Goal: Task Accomplishment & Management: Use online tool/utility

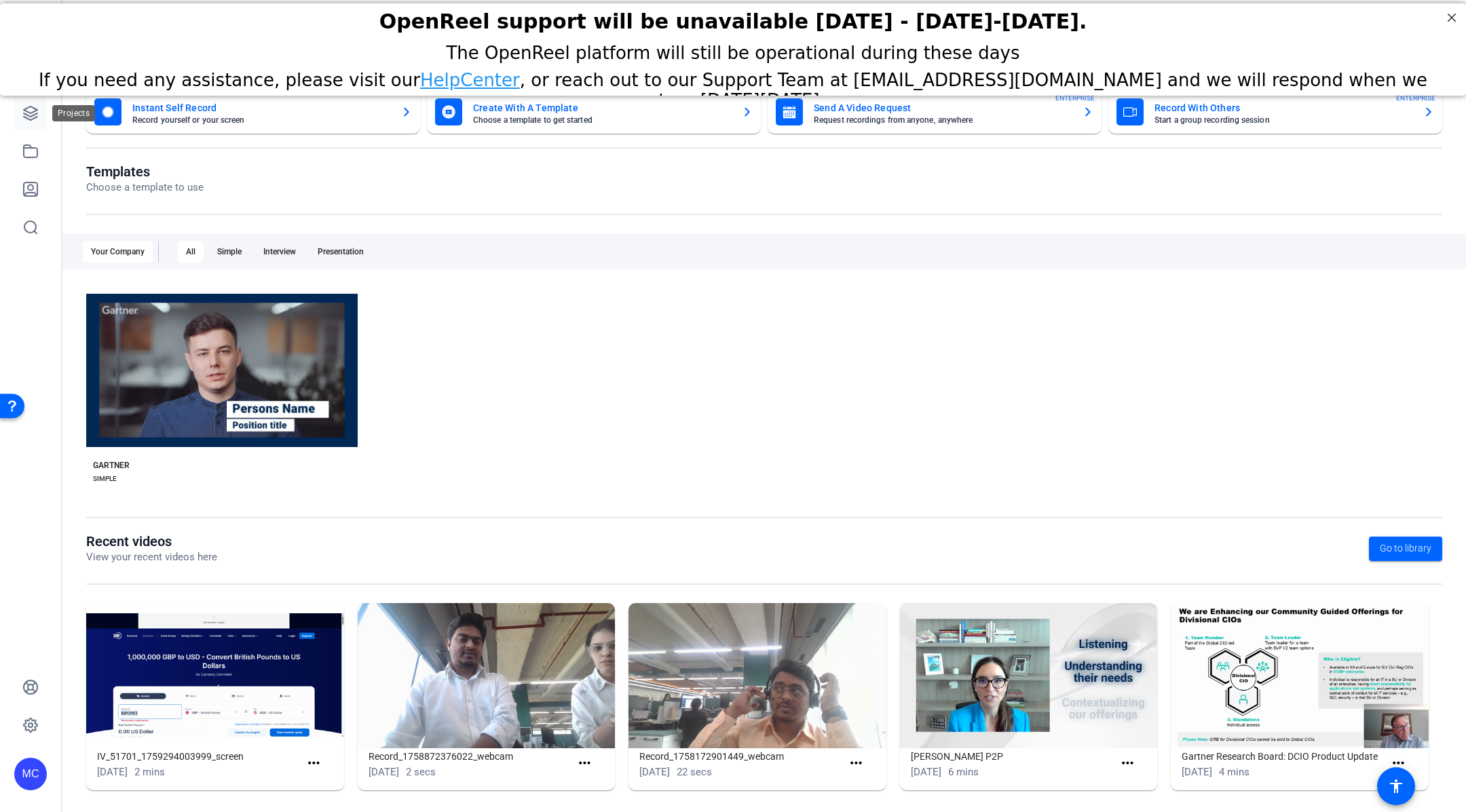
click at [33, 122] on link at bounding box center [30, 113] width 33 height 33
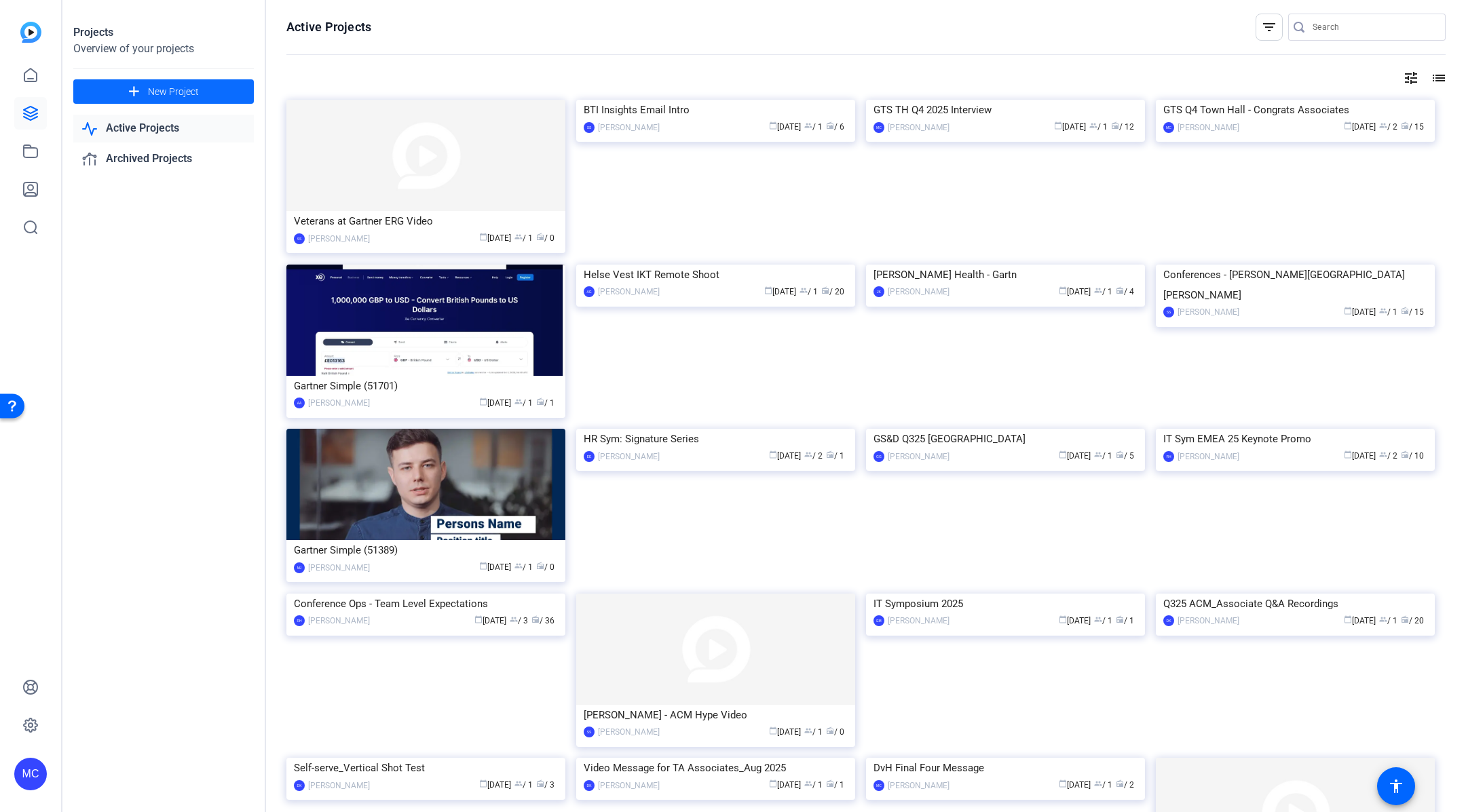
click at [184, 95] on span "New Project" at bounding box center [173, 92] width 51 height 14
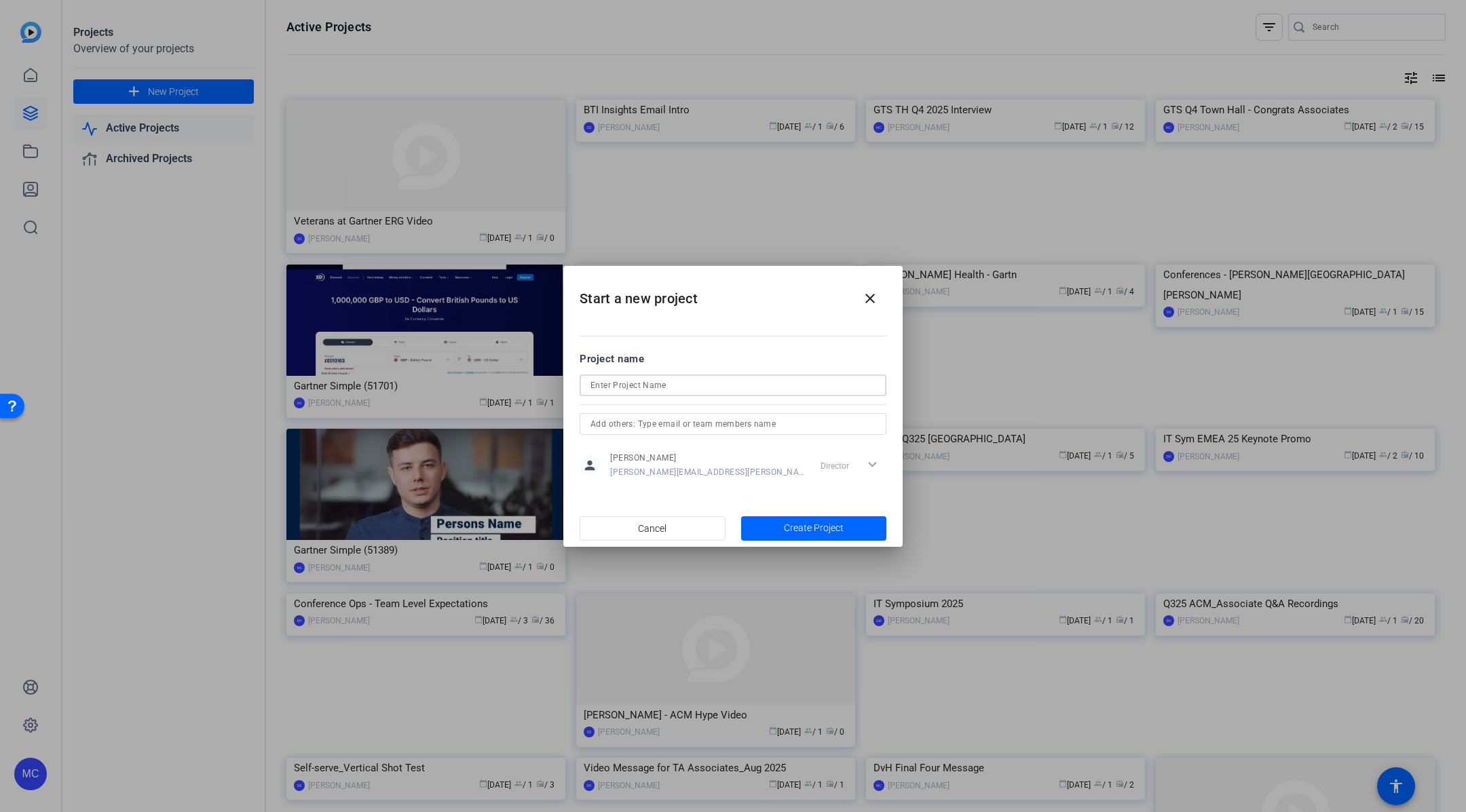
click at [736, 388] on input at bounding box center [733, 385] width 285 height 16
type input "L&C Town Hall - Highlight Reel"
click at [792, 527] on span "Create Project" at bounding box center [813, 528] width 60 height 14
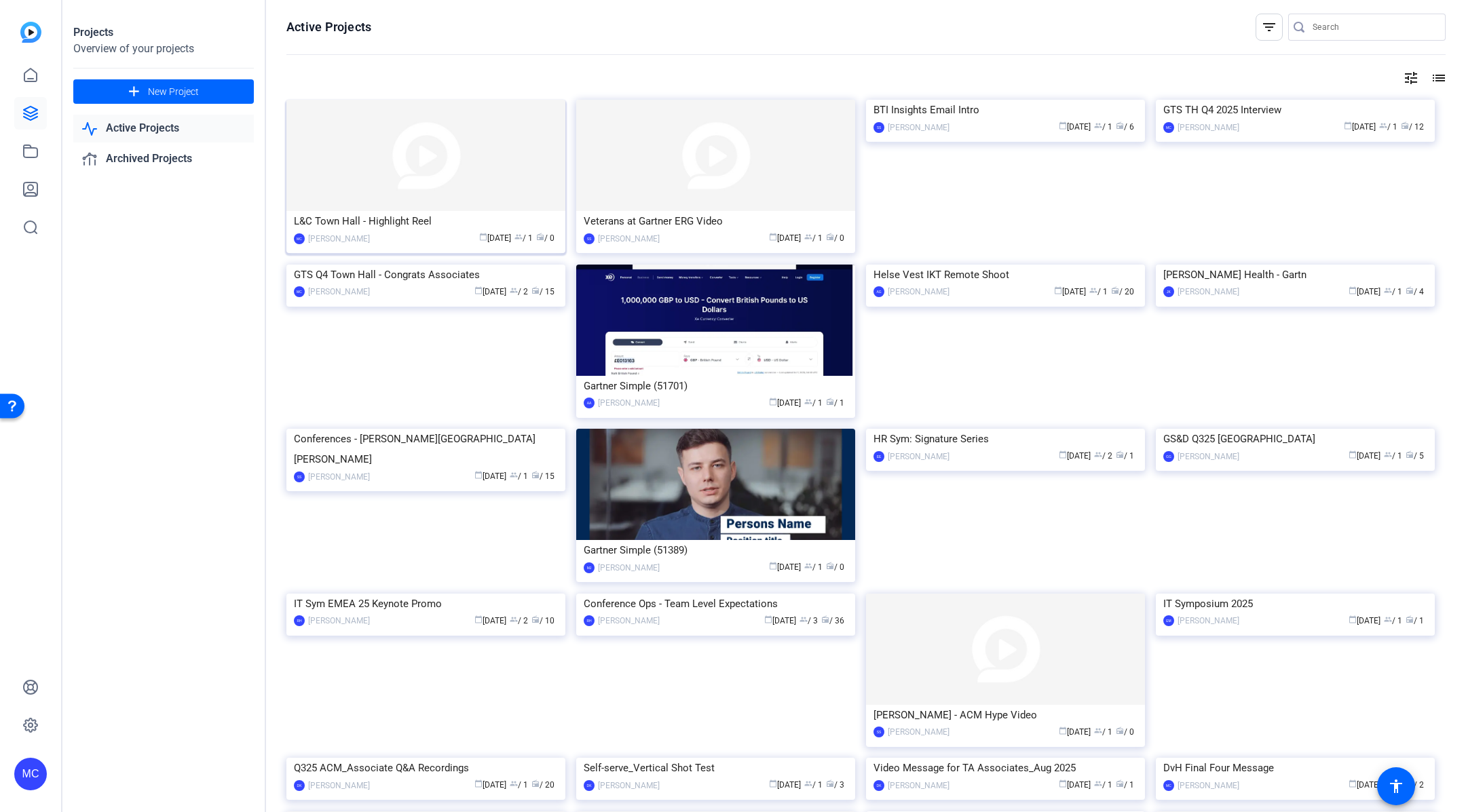
click at [458, 178] on img at bounding box center [425, 155] width 278 height 111
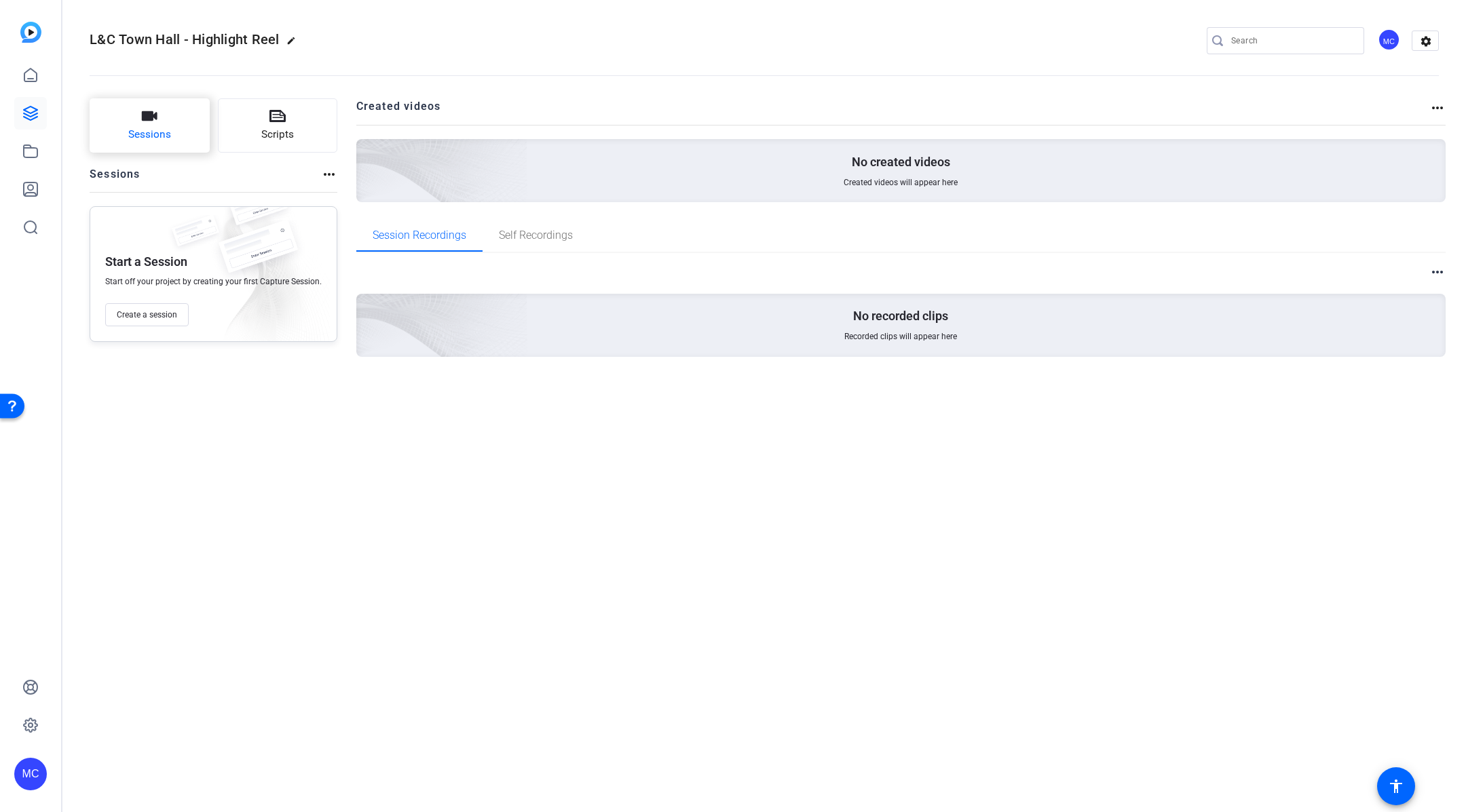
click at [160, 126] on button "Sessions" at bounding box center [150, 126] width 120 height 54
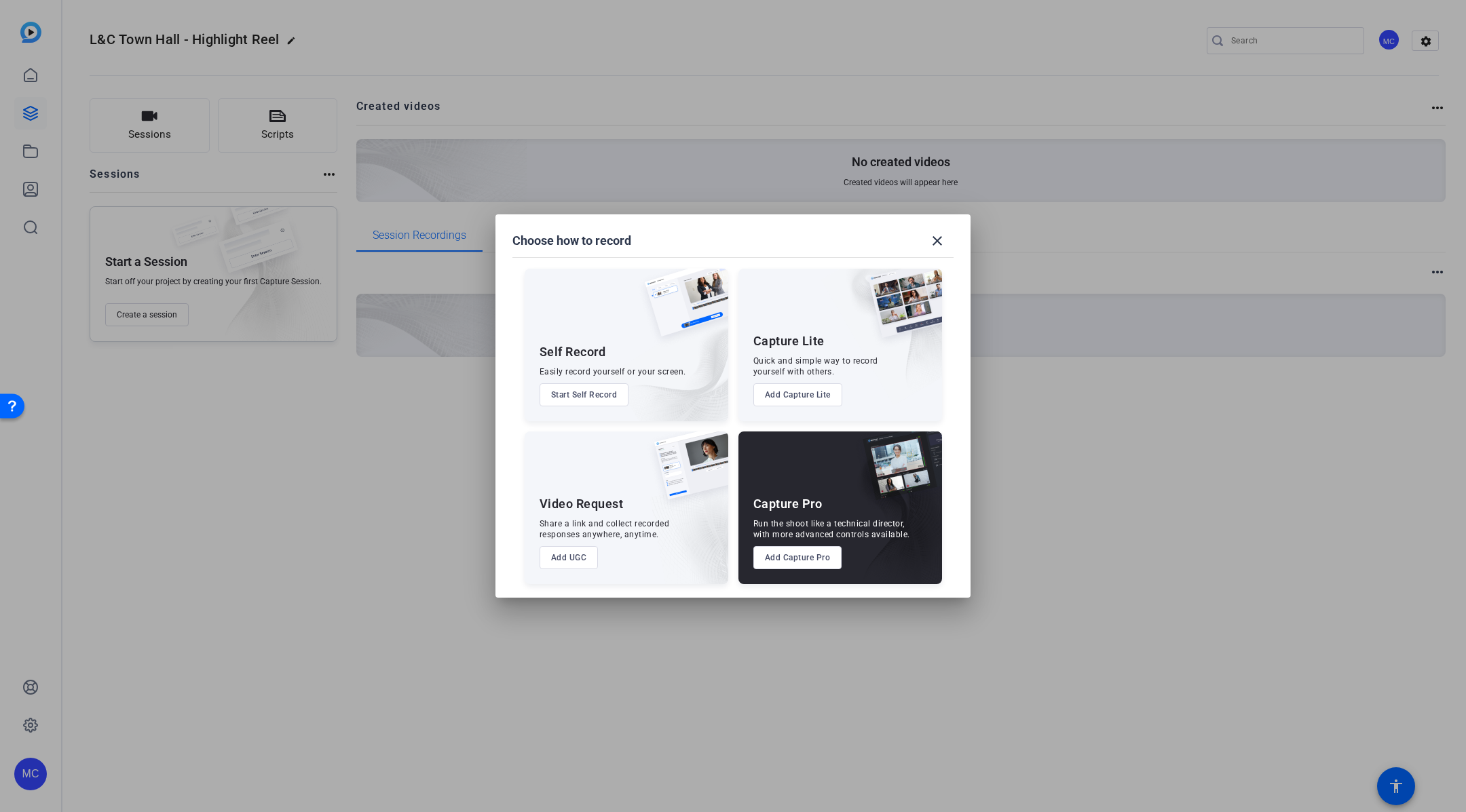
click at [564, 559] on button "Add UGC" at bounding box center [568, 557] width 59 height 23
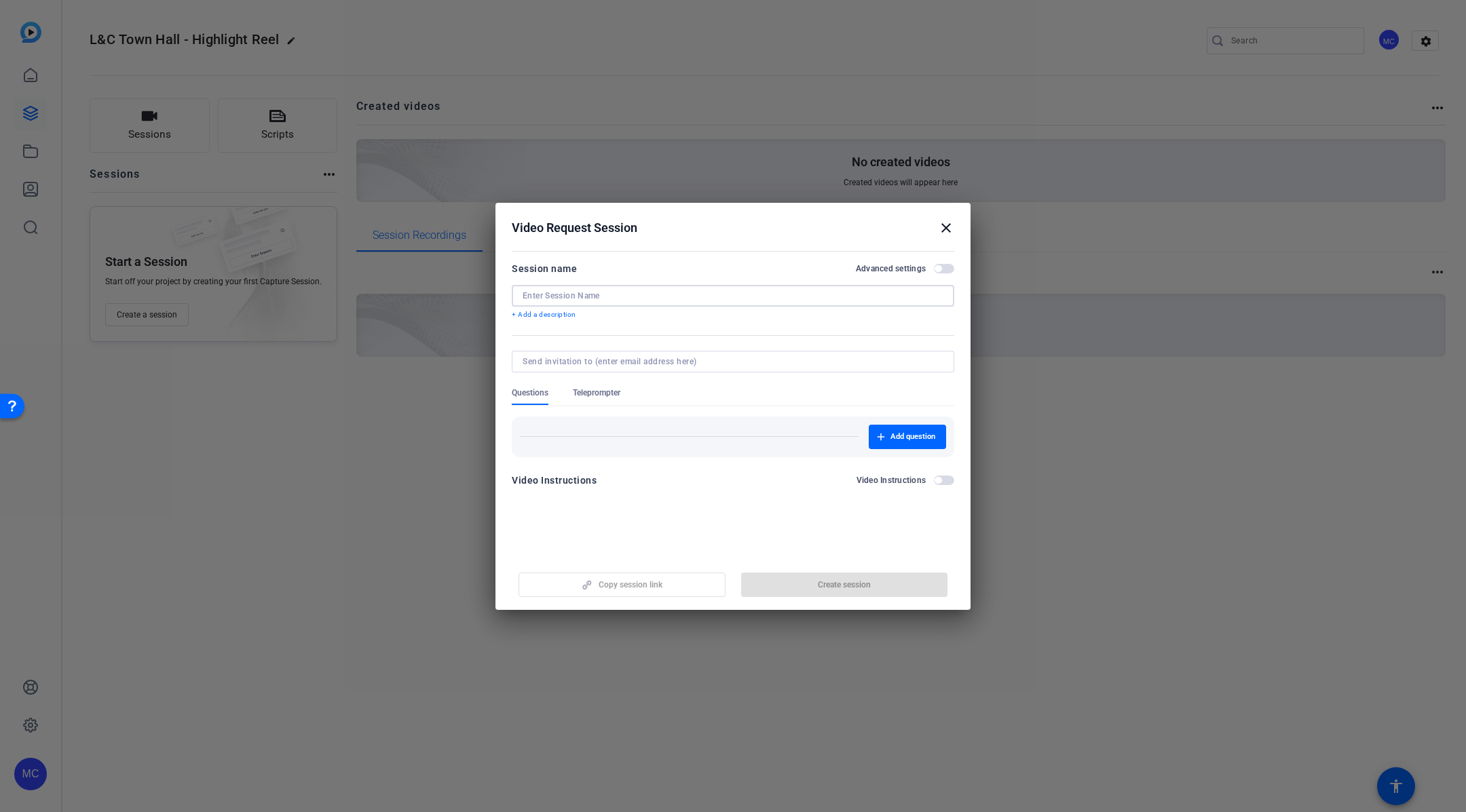
click at [607, 294] on input at bounding box center [733, 295] width 421 height 11
paste input "L&C Town Hall - Highlight Reel"
drag, startPoint x: 722, startPoint y: 295, endPoint x: 699, endPoint y: 295, distance: 23.0
click at [699, 295] on input "L&C Town Hall - Highlight Reel - Self-Service Reco" at bounding box center [733, 295] width 421 height 11
click at [585, 295] on input "L&C Town Hall - Highlight Reel - Self-Service Reco" at bounding box center [733, 295] width 421 height 11
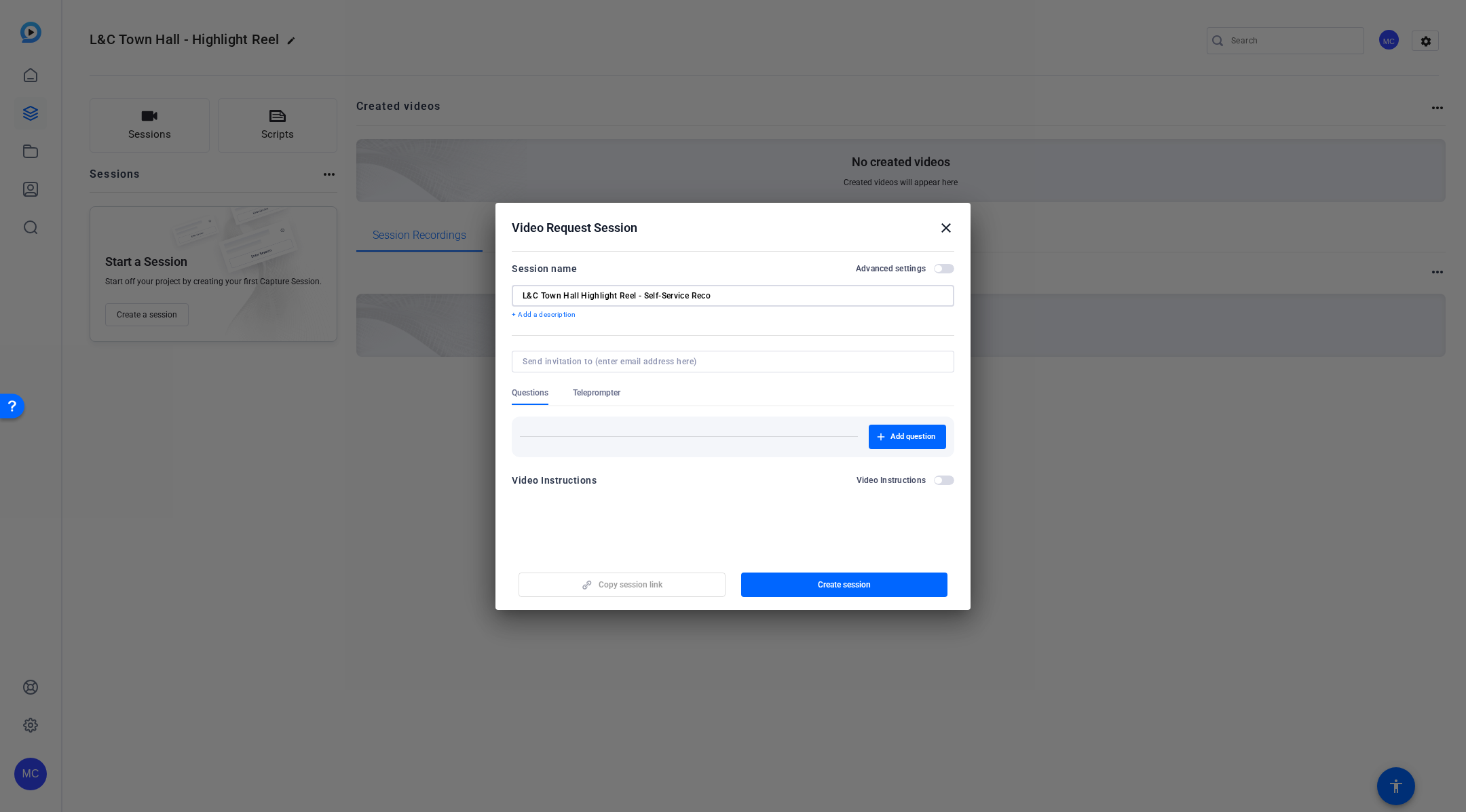
click at [720, 295] on input "L&C Town Hall Highlight Reel - Self-Service Reco" at bounding box center [733, 295] width 421 height 11
type input "L&C Town Hall Highlight Reel - Self-Service Record"
click at [846, 586] on span "Create session" at bounding box center [843, 585] width 53 height 11
click at [637, 584] on span "Copy session link" at bounding box center [631, 585] width 64 height 11
